Goal: Information Seeking & Learning: Learn about a topic

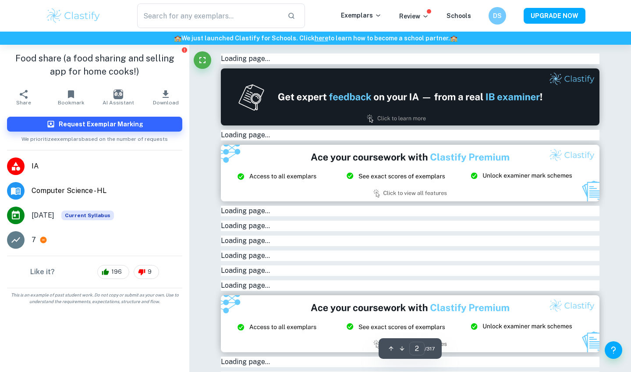
type input "1"
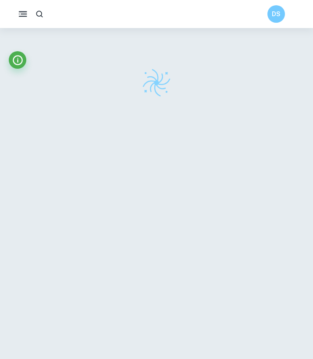
click at [21, 12] on icon "button" at bounding box center [23, 14] width 11 height 11
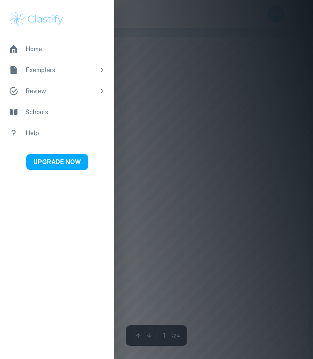
click at [230, 99] on div at bounding box center [156, 179] width 313 height 359
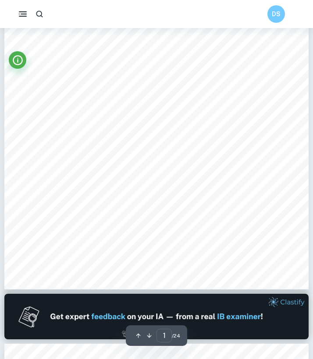
scroll to position [394, 0]
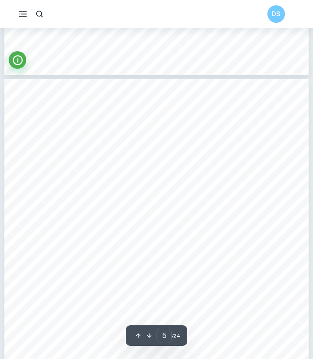
type input "4"
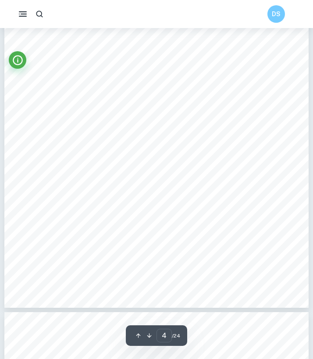
scroll to position [1420, 0]
